Goal: Check status: Check status

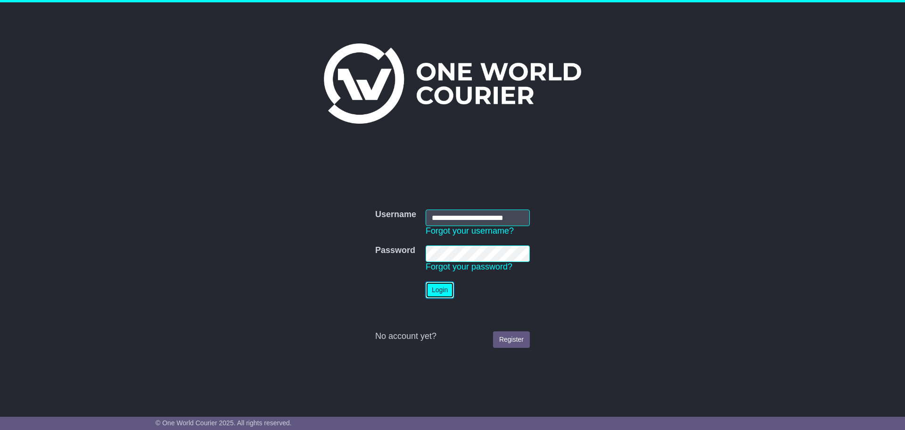
click at [445, 291] on button "Login" at bounding box center [440, 290] width 28 height 17
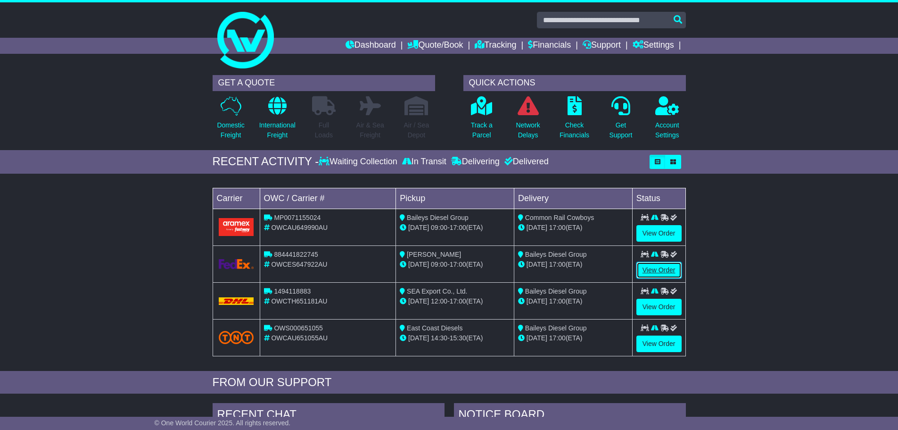
click at [658, 268] on link "View Order" at bounding box center [659, 270] width 45 height 17
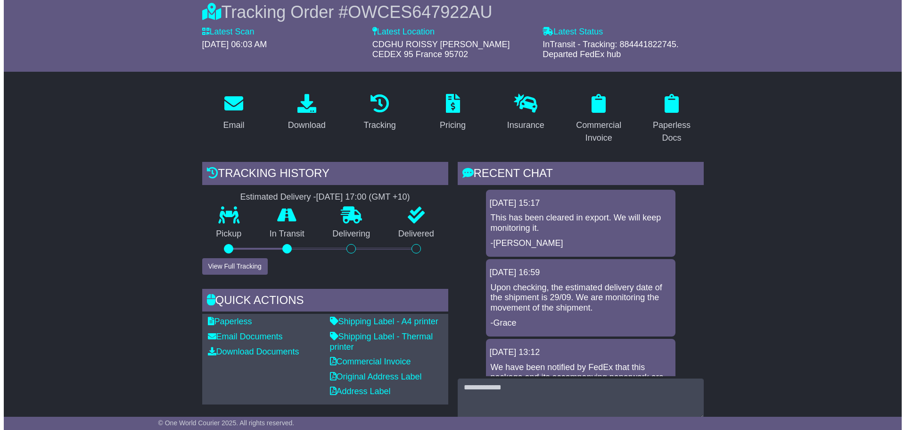
scroll to position [94, 0]
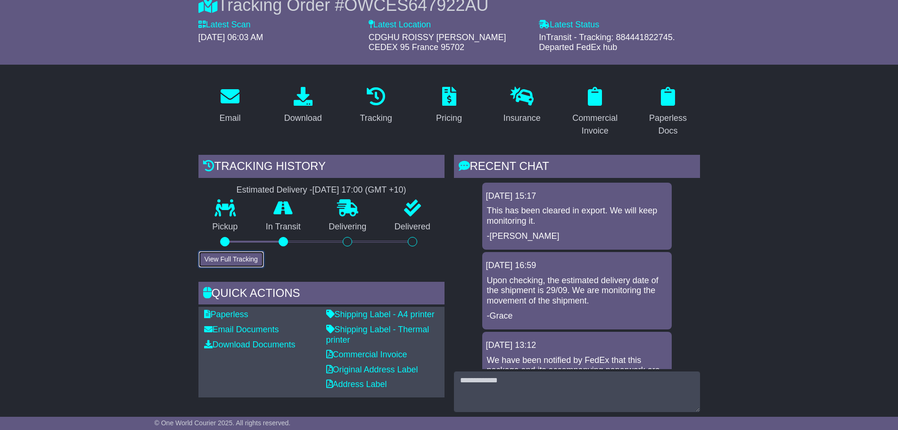
click at [240, 266] on button "View Full Tracking" at bounding box center [232, 259] width 66 height 17
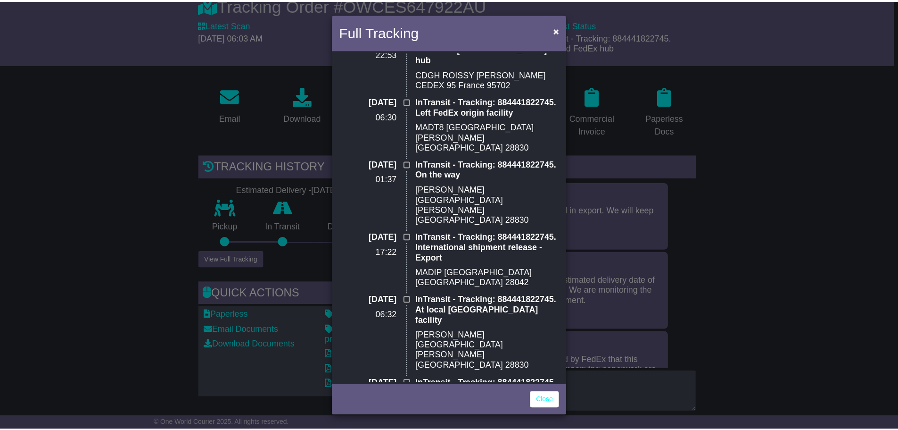
scroll to position [0, 0]
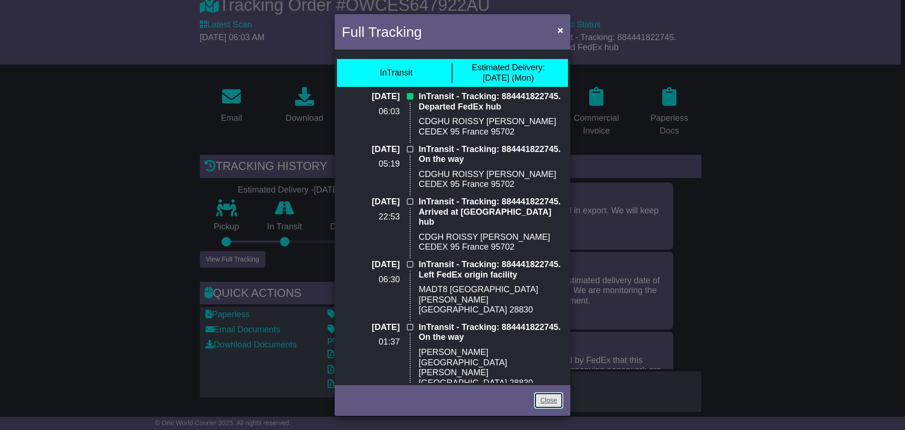
click at [548, 401] on link "Close" at bounding box center [548, 400] width 29 height 17
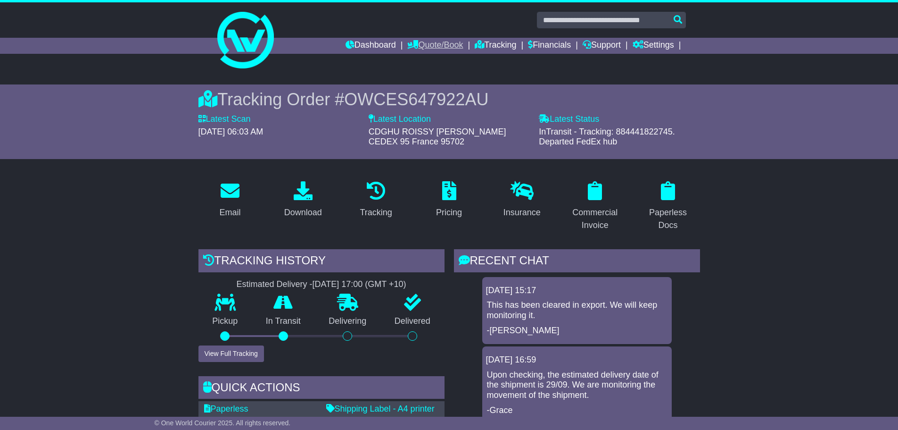
click at [439, 46] on link "Quote/Book" at bounding box center [435, 46] width 56 height 16
click at [479, 44] on link "Tracking" at bounding box center [496, 46] width 42 height 16
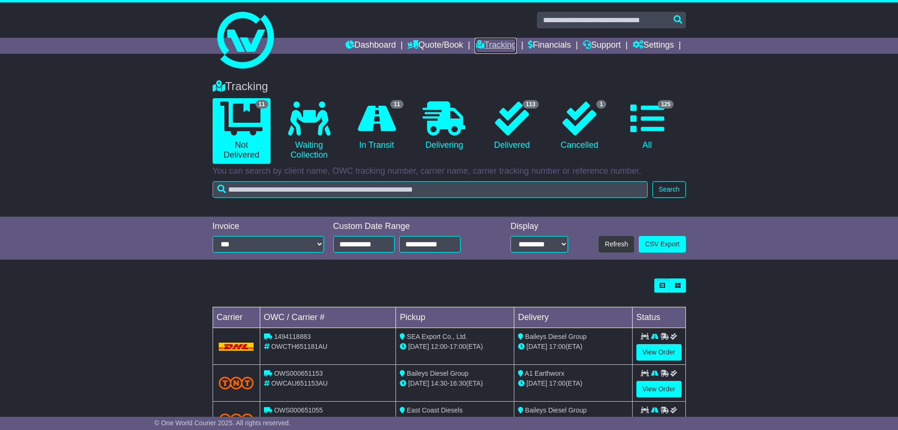
click at [487, 47] on link "Tracking" at bounding box center [496, 46] width 42 height 16
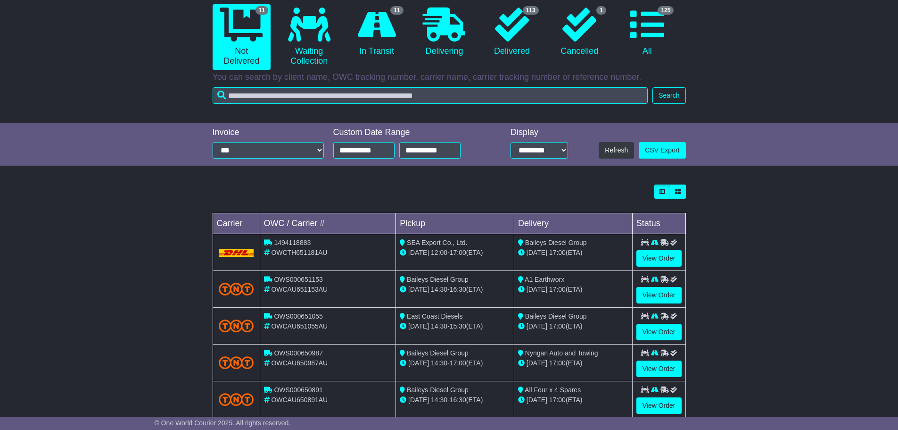
scroll to position [94, 0]
click at [650, 257] on link "View Order" at bounding box center [659, 257] width 45 height 17
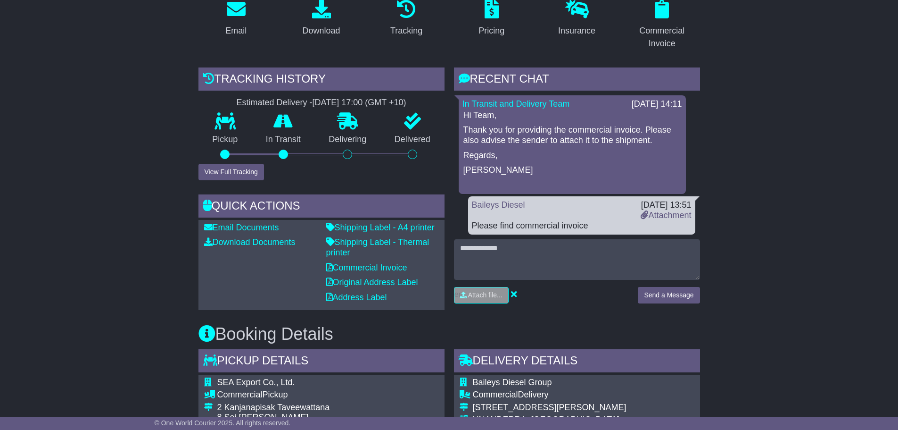
scroll to position [189, 0]
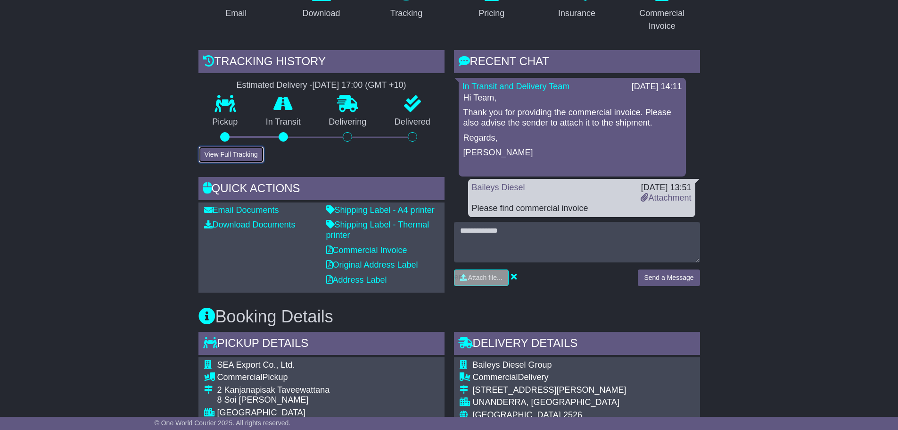
click at [246, 150] on button "View Full Tracking" at bounding box center [232, 154] width 66 height 17
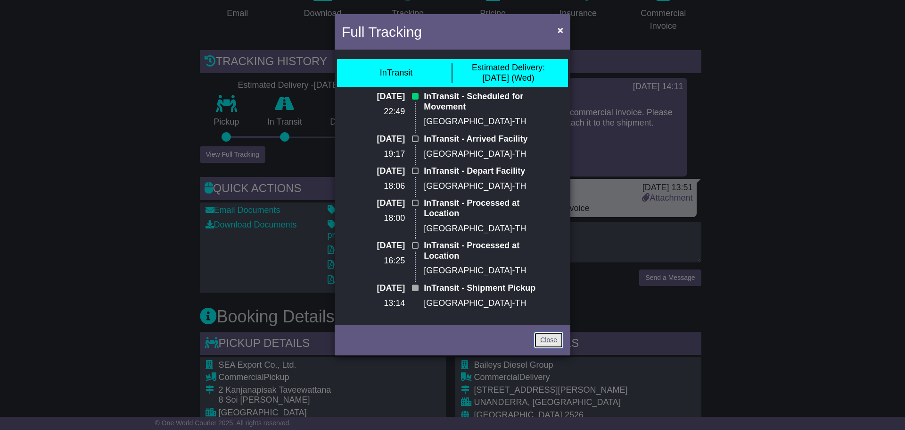
click at [546, 332] on link "Close" at bounding box center [548, 340] width 29 height 17
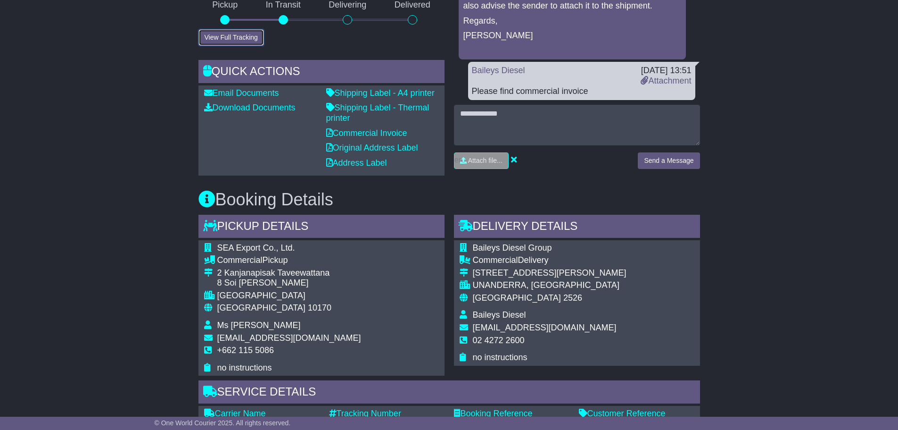
scroll to position [424, 0]
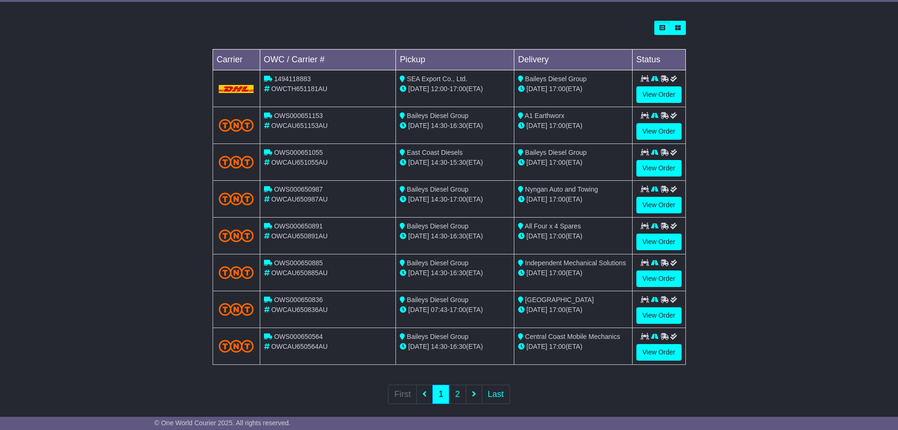
scroll to position [268, 0]
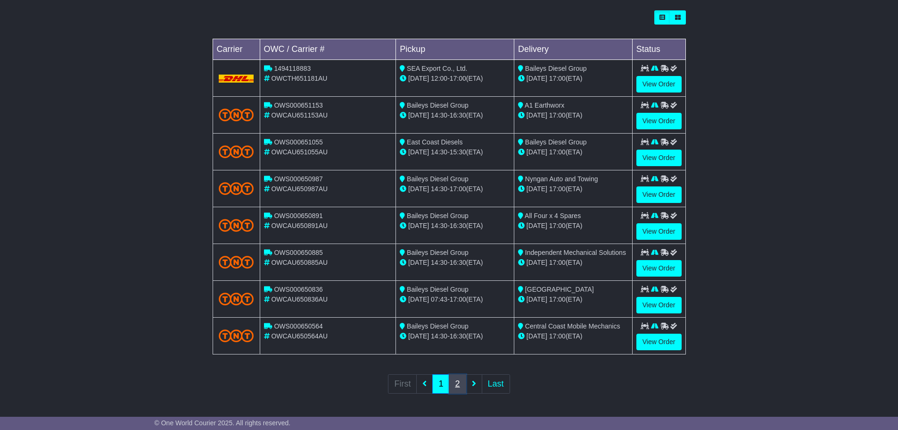
click at [463, 382] on link "2" at bounding box center [457, 383] width 17 height 19
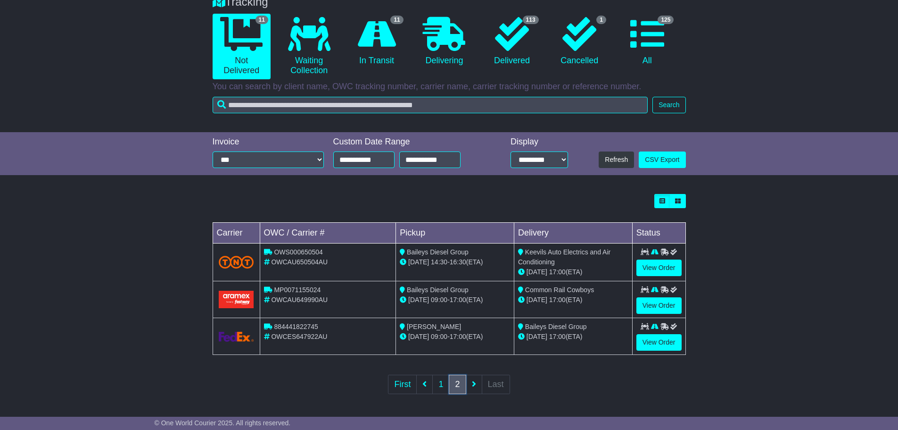
scroll to position [85, 0]
click at [654, 304] on link "View Order" at bounding box center [659, 305] width 45 height 17
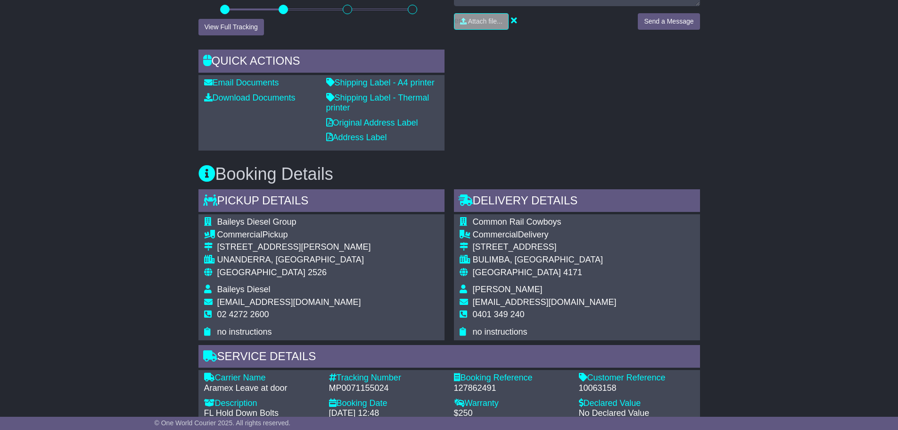
scroll to position [236, 0]
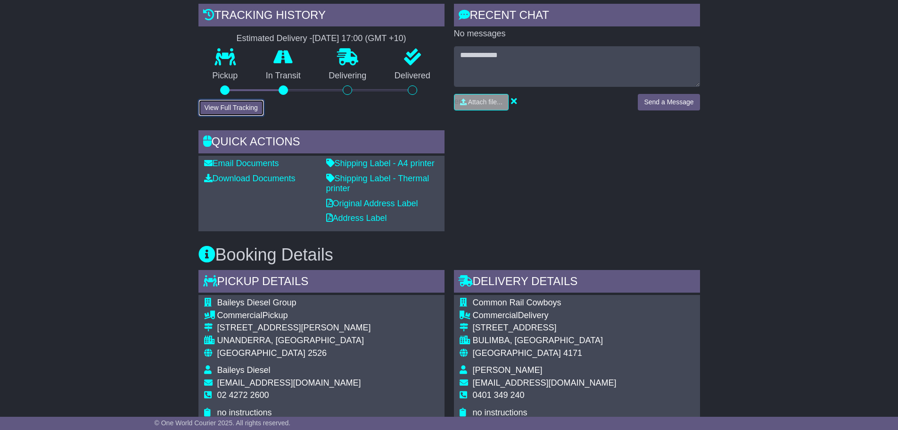
click at [241, 108] on button "View Full Tracking" at bounding box center [232, 108] width 66 height 17
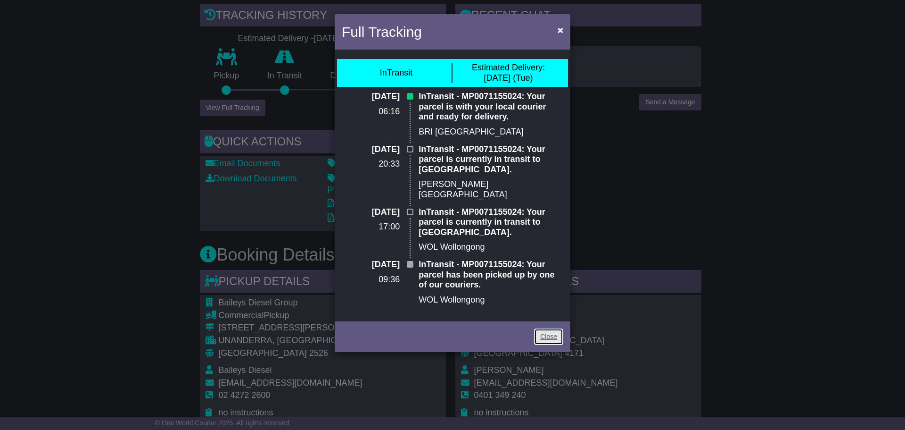
click at [548, 328] on link "Close" at bounding box center [548, 336] width 29 height 17
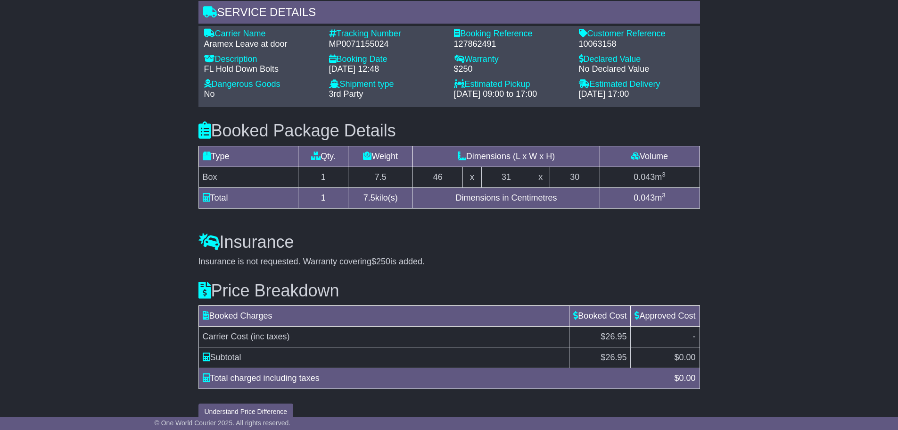
scroll to position [674, 0]
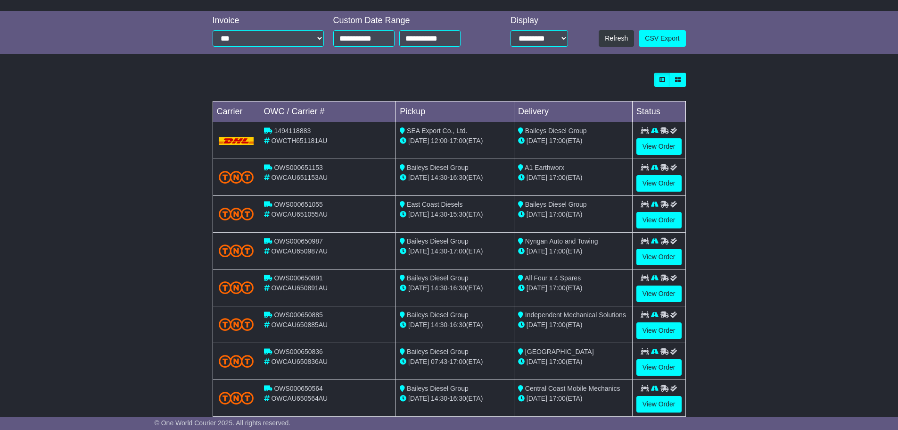
scroll to position [226, 0]
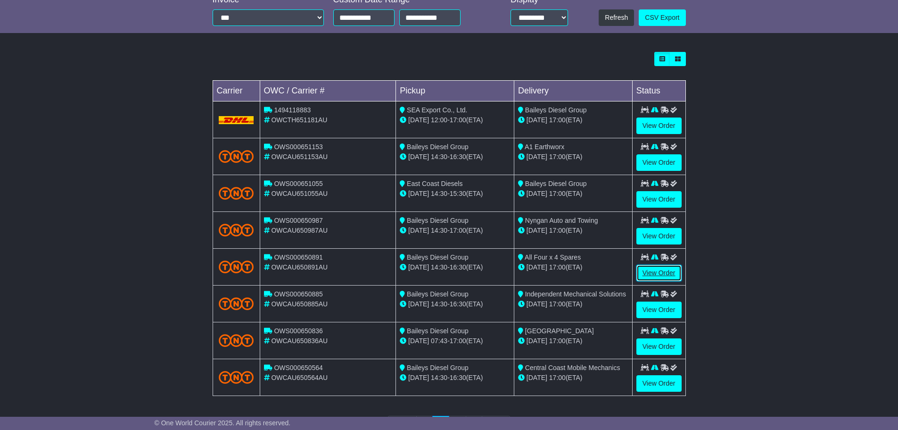
click at [648, 273] on link "View Order" at bounding box center [659, 273] width 45 height 17
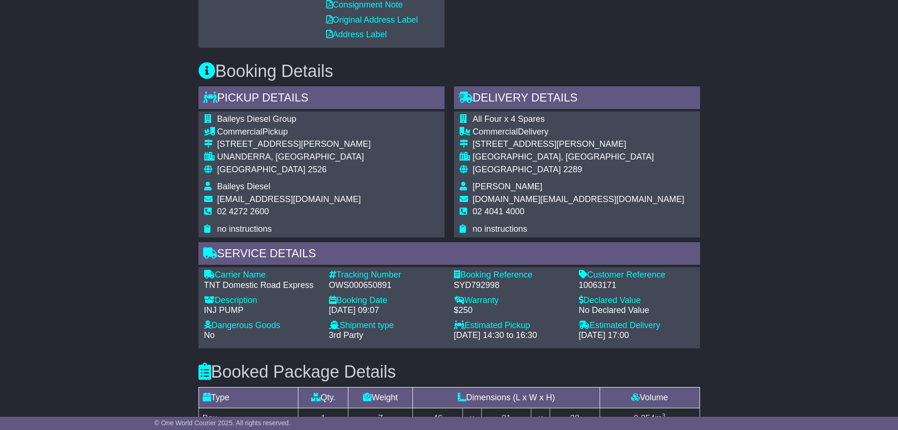
scroll to position [424, 0]
click at [598, 282] on div "10063171" at bounding box center [637, 285] width 116 height 10
copy div "10063171"
